Goal: Information Seeking & Learning: Learn about a topic

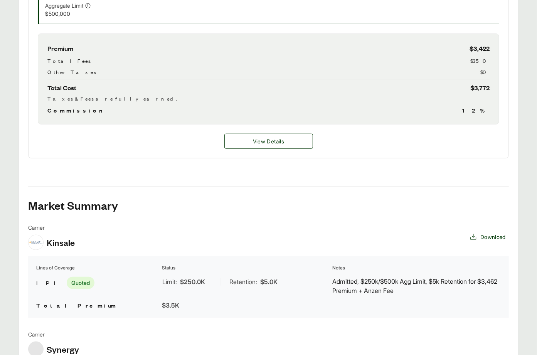
scroll to position [284, 0]
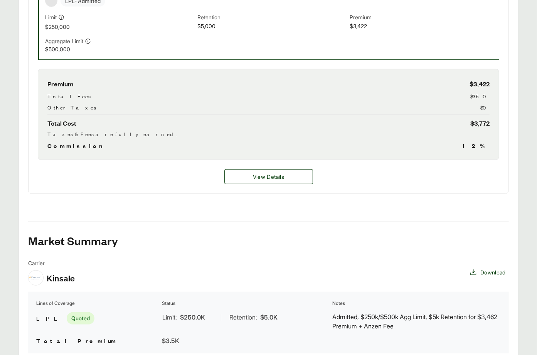
click at [262, 151] on div "Premium $3,422 Total Fees $350 Other Taxes $0 Total Cost $3,772 Taxes & Fees ar…" at bounding box center [268, 114] width 461 height 91
click at [260, 164] on div "View Details" at bounding box center [269, 177] width 480 height 34
click at [253, 171] on button "View Details" at bounding box center [268, 176] width 89 height 15
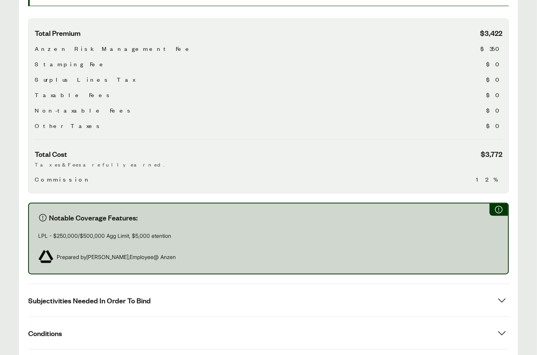
scroll to position [331, 0]
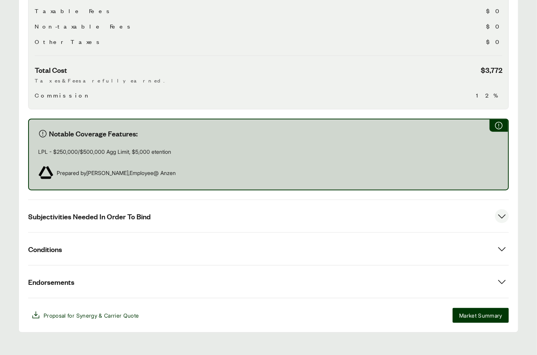
click at [150, 212] on span "Subjectivities Needed In Order To Bind" at bounding box center [89, 217] width 123 height 10
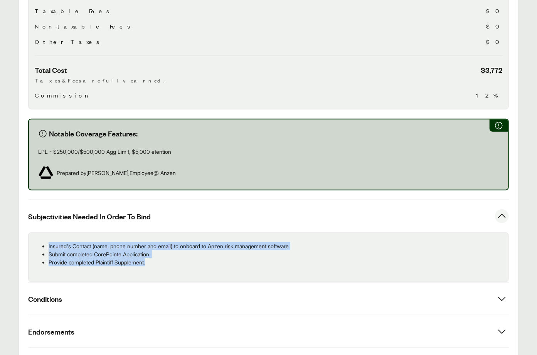
drag, startPoint x: 107, startPoint y: 248, endPoint x: 52, endPoint y: 235, distance: 57.0
click at [48, 242] on ul "Insured's Contact (name, phone number and email) to onboard to Anzen risk manag…" at bounding box center [268, 254] width 467 height 24
copy ul "Insured's Contact (name, phone number and email) to onboard to Anzen risk manag…"
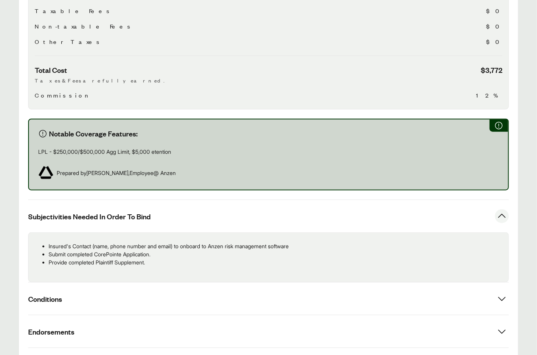
click at [101, 147] on div "Notable Coverage Features: LPL - $250,000/$500,000 Agg Limit, $5,000 etention P…" at bounding box center [268, 155] width 480 height 72
drag, startPoint x: 53, startPoint y: 142, endPoint x: 105, endPoint y: 143, distance: 52.0
click at [105, 148] on p "LPL - $250,000/$500,000 Agg Limit, $5,000 etention" at bounding box center [268, 152] width 460 height 8
copy p "$250,000/$500,000"
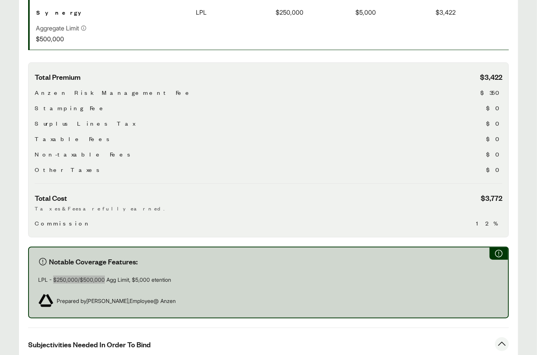
scroll to position [0, 0]
